Goal: Check status: Check status

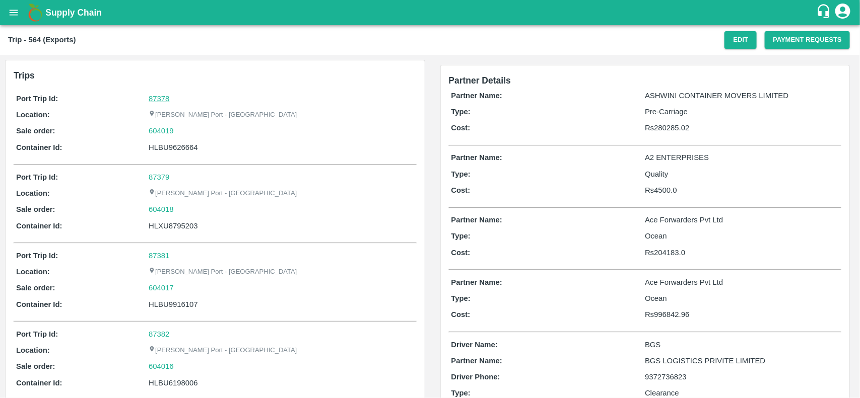
click at [157, 96] on link "87378" at bounding box center [159, 99] width 21 height 8
click at [178, 127] on div "604019" at bounding box center [281, 130] width 265 height 11
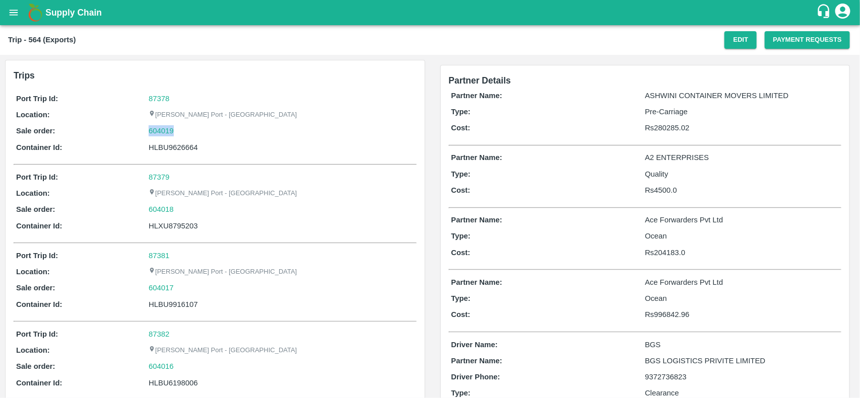
copy link "604019"
click at [160, 132] on link "604019" at bounding box center [161, 130] width 25 height 11
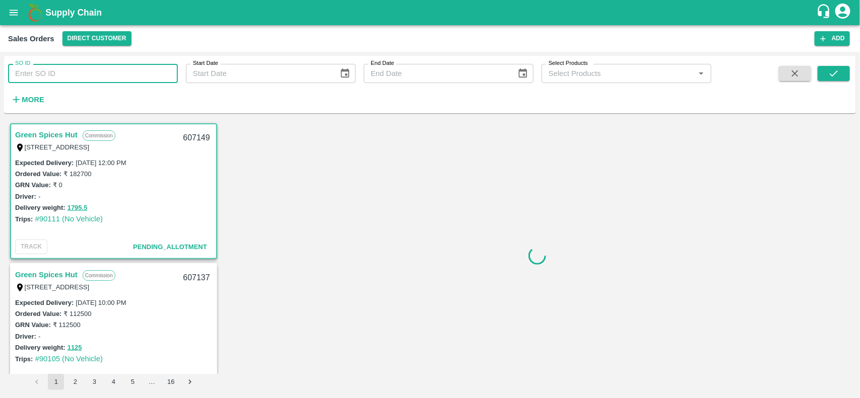
click at [88, 80] on input "SO ID" at bounding box center [93, 73] width 170 height 19
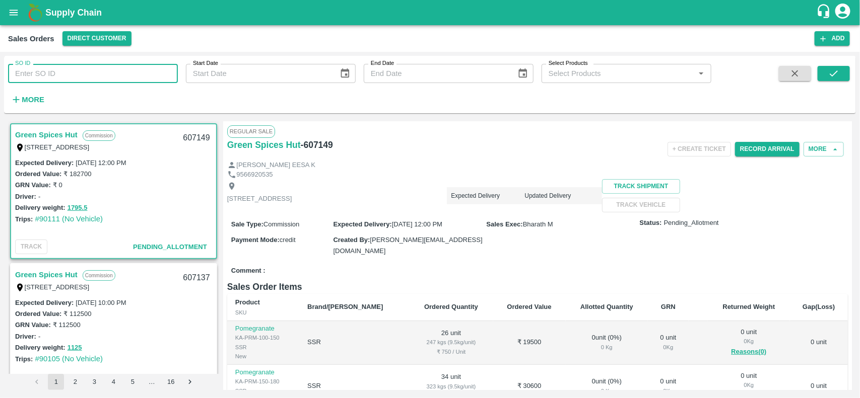
paste input "604019"
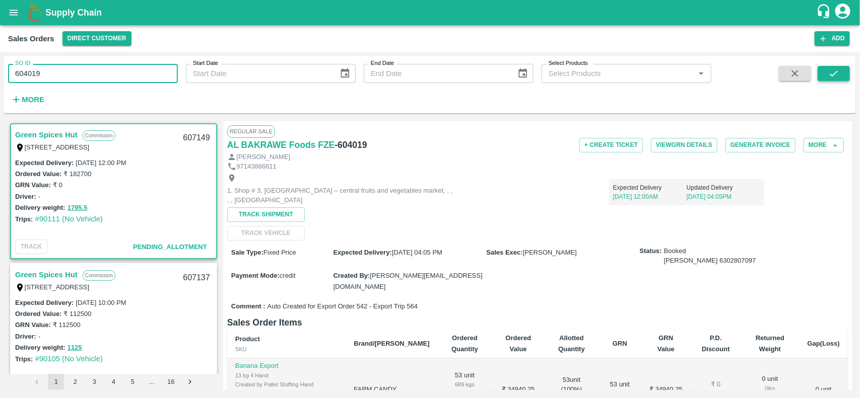
type input "604019"
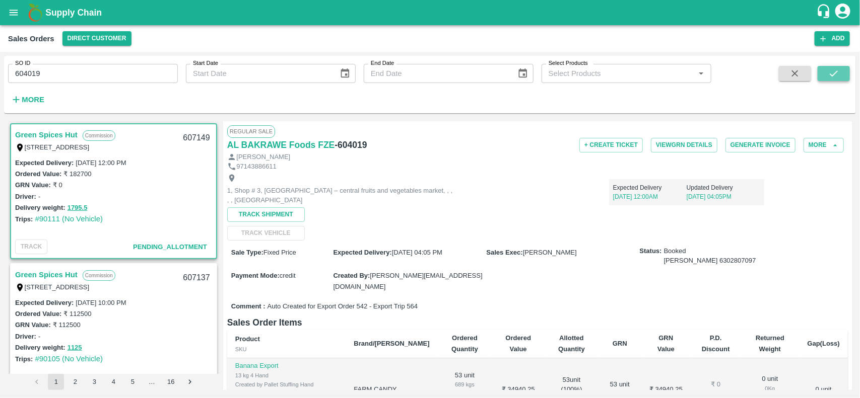
click at [831, 66] on button "submit" at bounding box center [833, 73] width 32 height 15
